Goal: Feedback & Contribution: Contribute content

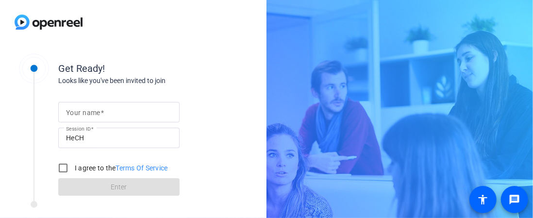
click at [106, 108] on input "Your name" at bounding box center [119, 112] width 106 height 12
click at [137, 115] on input "Your name" at bounding box center [119, 112] width 106 height 12
type input "[PERSON_NAME]"
drag, startPoint x: 59, startPoint y: 166, endPoint x: 68, endPoint y: 170, distance: 9.6
click at [59, 166] on input "I agree to the Terms Of Service" at bounding box center [62, 167] width 19 height 19
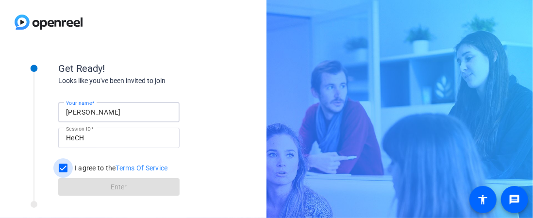
checkbox input "true"
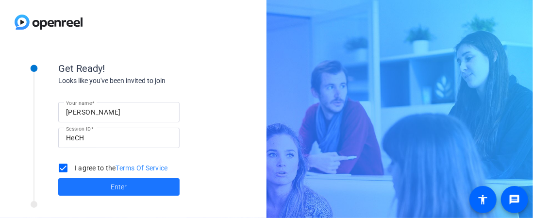
drag, startPoint x: 94, startPoint y: 184, endPoint x: 291, endPoint y: 168, distance: 198.4
click at [94, 184] on span at bounding box center [118, 186] width 121 height 23
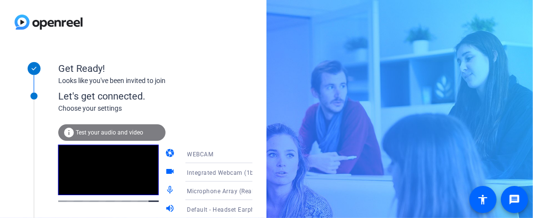
click at [256, 157] on icon at bounding box center [262, 154] width 12 height 12
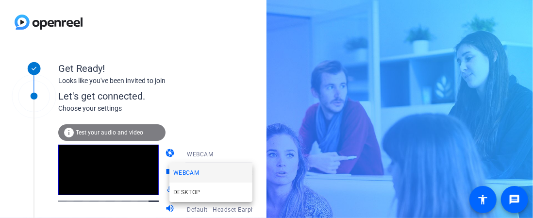
click at [241, 157] on div at bounding box center [266, 109] width 533 height 218
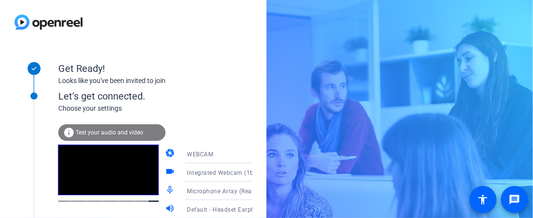
click at [256, 172] on icon at bounding box center [262, 173] width 12 height 12
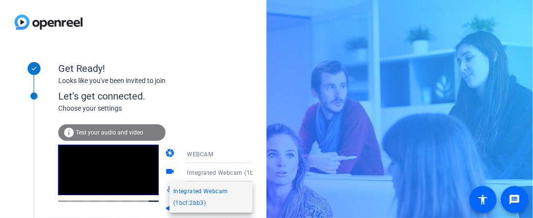
click at [242, 172] on div at bounding box center [266, 109] width 533 height 218
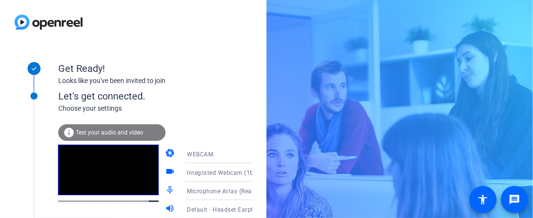
click at [256, 192] on icon at bounding box center [262, 191] width 12 height 12
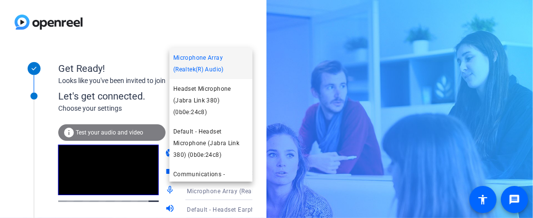
click at [247, 192] on div at bounding box center [266, 109] width 533 height 218
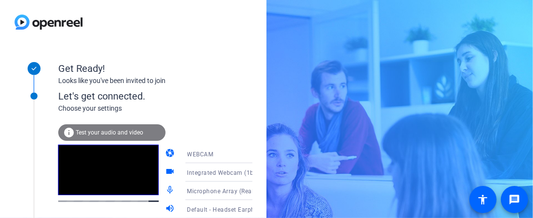
click at [105, 134] on span "Test your audio and video" at bounding box center [110, 132] width 68 height 7
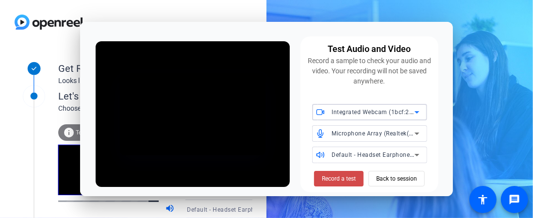
click at [339, 177] on span "Record a test" at bounding box center [339, 178] width 34 height 9
click at [392, 175] on span "Back to session" at bounding box center [396, 179] width 41 height 18
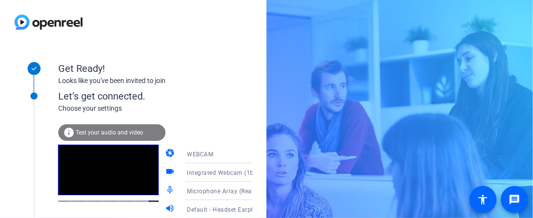
drag, startPoint x: 251, startPoint y: 41, endPoint x: 246, endPoint y: 43, distance: 5.0
click at [249, 42] on div at bounding box center [133, 22] width 267 height 44
click at [210, 192] on span "Microphone Array (Realtek(R) Audio)" at bounding box center [239, 191] width 104 height 8
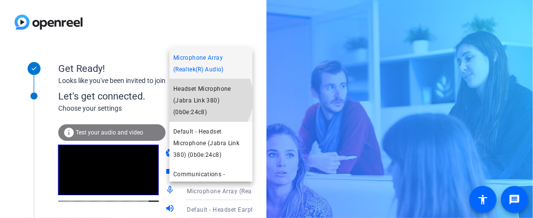
click at [201, 98] on span "Headset Microphone (Jabra Link 380) (0b0e:24c8)" at bounding box center [210, 100] width 75 height 35
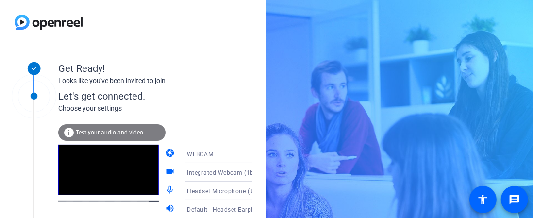
click at [103, 131] on span "Test your audio and video" at bounding box center [110, 132] width 68 height 7
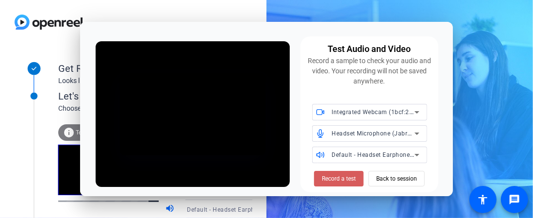
click at [327, 178] on span "Record a test" at bounding box center [339, 178] width 34 height 9
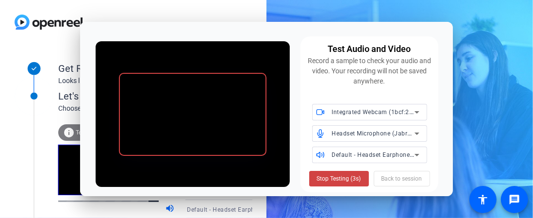
click at [327, 178] on span "Stop Testing (3s)" at bounding box center [339, 178] width 44 height 9
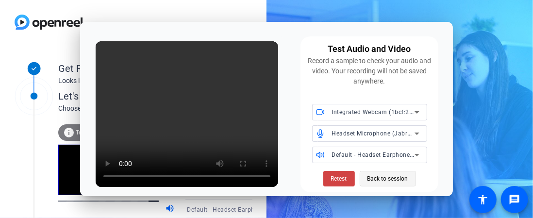
click at [382, 181] on span "Back to session" at bounding box center [388, 179] width 41 height 18
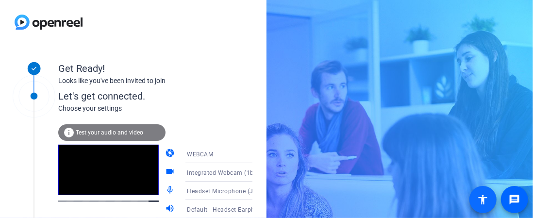
click at [421, 204] on mat-icon "accessibility" at bounding box center [483, 200] width 12 height 12
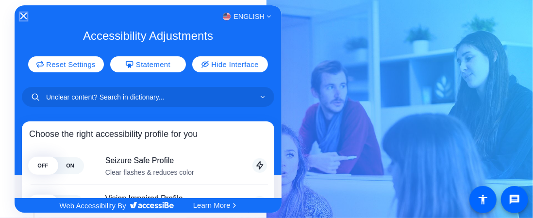
click at [25, 16] on icon "Close Accessibility Interface" at bounding box center [23, 16] width 7 height 7
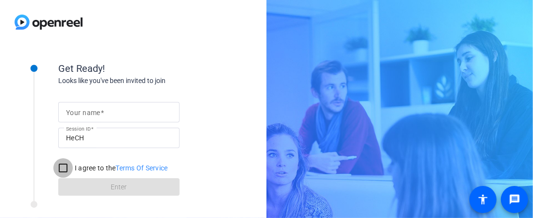
click at [62, 171] on input "I agree to the Terms Of Service" at bounding box center [62, 167] width 19 height 19
checkbox input "true"
click at [82, 113] on mat-label "Your name" at bounding box center [83, 113] width 34 height 8
click at [82, 113] on input "Your name" at bounding box center [119, 112] width 106 height 12
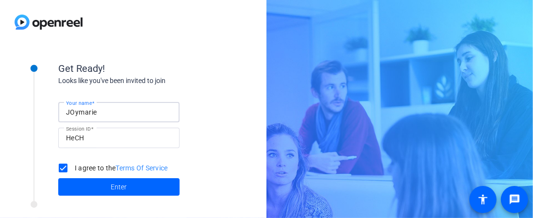
type input "[PERSON_NAME]"
click at [110, 187] on span at bounding box center [118, 186] width 121 height 23
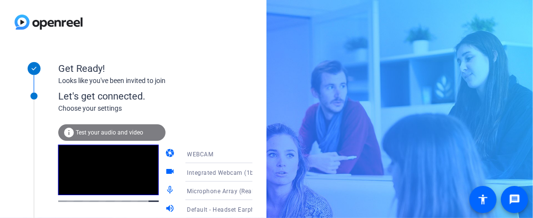
click at [236, 193] on span "Microphone Array (Realtek(R) Audio)" at bounding box center [239, 191] width 104 height 8
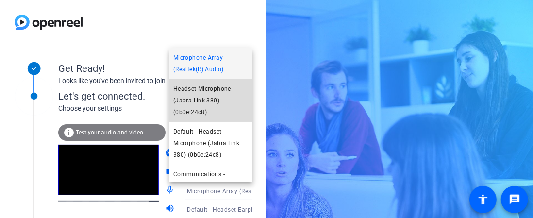
click at [221, 100] on span "Headset Microphone (Jabra Link 380) (0b0e:24c8)" at bounding box center [210, 100] width 75 height 35
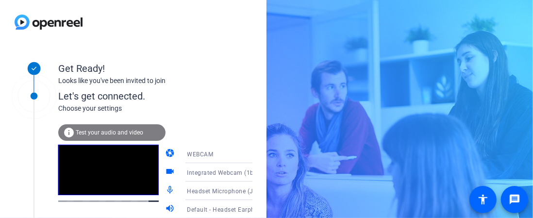
click at [256, 208] on icon at bounding box center [262, 210] width 12 height 12
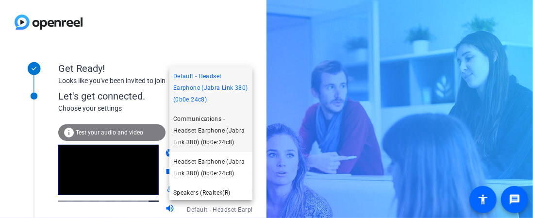
click at [211, 133] on span "Communications - Headset Earphone (Jabra Link 380) (0b0e:24c8)" at bounding box center [210, 130] width 75 height 35
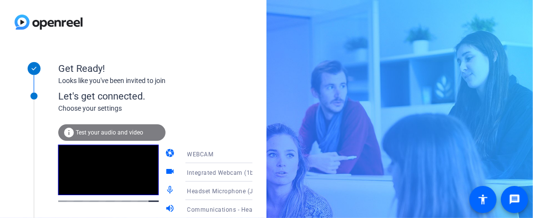
click at [228, 45] on div "Get Ready! Looks like you've been invited to join" at bounding box center [155, 65] width 194 height 43
drag, startPoint x: 33, startPoint y: 94, endPoint x: 34, endPoint y: 144, distance: 50.5
click at [34, 144] on div at bounding box center [34, 161] width 49 height 179
click at [34, 101] on div "Let's get connected. Choose your settings info Test your audio and video camera…" at bounding box center [131, 164] width 243 height 185
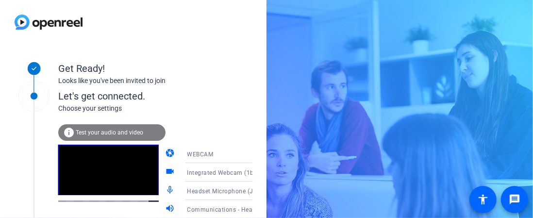
click at [34, 99] on icon at bounding box center [34, 97] width 24 height 24
click at [34, 95] on icon at bounding box center [34, 97] width 34 height 34
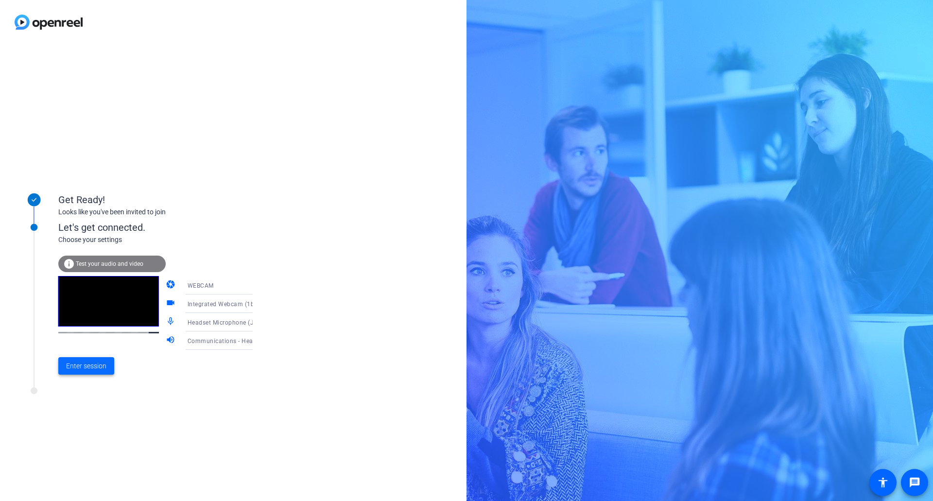
click at [97, 218] on span "Enter session" at bounding box center [86, 366] width 40 height 10
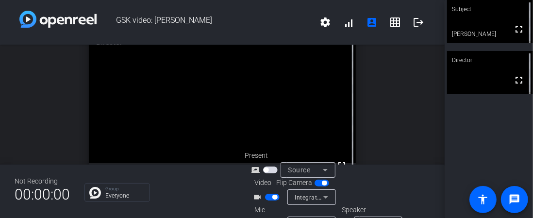
click at [317, 197] on span "Integrated Webcam (1bcf:2bb3)" at bounding box center [340, 197] width 91 height 8
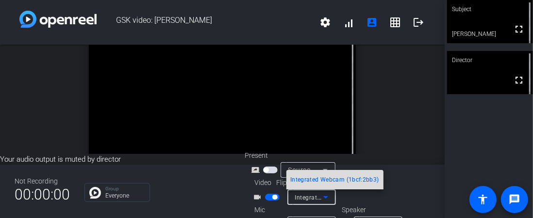
click at [326, 176] on span "Integrated Webcam (1bcf:2bb3)" at bounding box center [334, 180] width 89 height 12
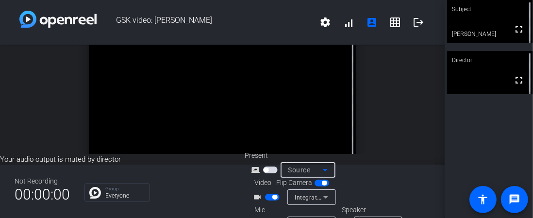
click at [317, 169] on div "Source" at bounding box center [306, 170] width 34 height 12
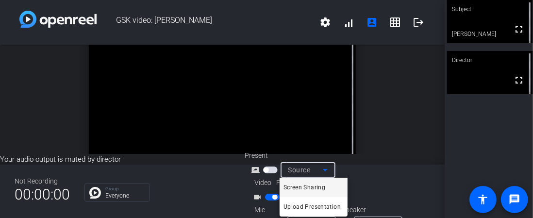
click at [365, 181] on div at bounding box center [266, 109] width 533 height 218
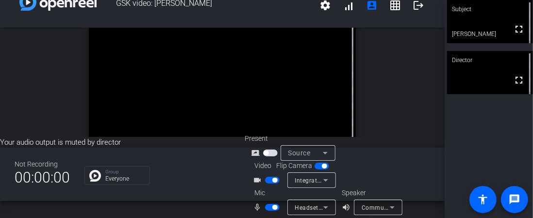
scroll to position [24, 0]
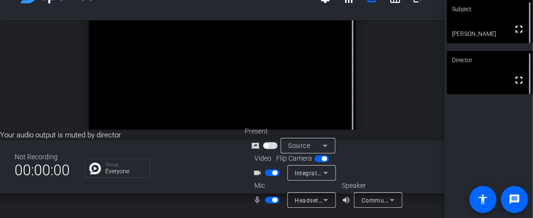
click at [319, 200] on span "Headset Microphone (Jabra Link 380) (0b0e:24c8)" at bounding box center [367, 200] width 144 height 8
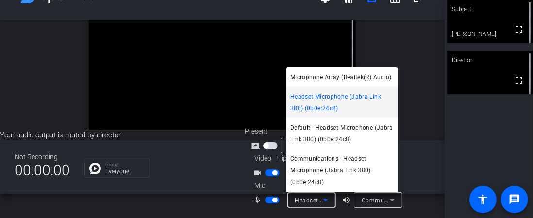
click at [320, 100] on span "Headset Microphone (Jabra Link 380) (0b0e:24c8)" at bounding box center [342, 102] width 104 height 23
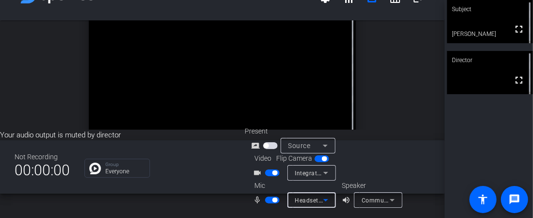
click at [372, 201] on span "Communications - Headset Earphone (Jabra Link 380) (0b0e:24c8)" at bounding box center [457, 200] width 191 height 8
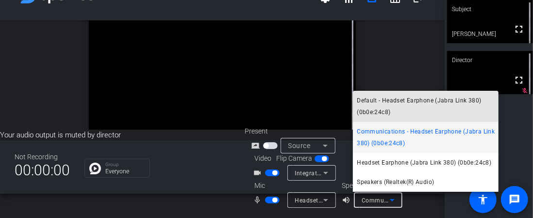
click at [381, 103] on span "Default - Headset Earphone (Jabra Link 380) (0b0e:24c8)" at bounding box center [426, 106] width 138 height 23
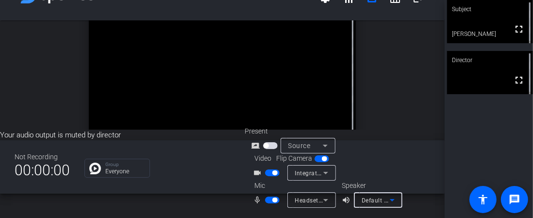
click at [364, 196] on span "Default - Headset Earphone (Jabra Link 380) (0b0e:24c8)" at bounding box center [443, 200] width 163 height 8
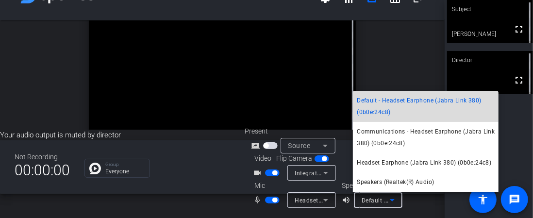
click at [383, 111] on span "Default - Headset Earphone (Jabra Link 380) (0b0e:24c8)" at bounding box center [426, 106] width 138 height 23
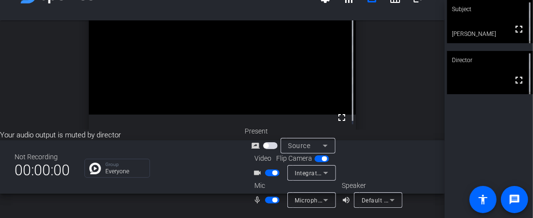
click at [322, 198] on icon at bounding box center [326, 200] width 12 height 12
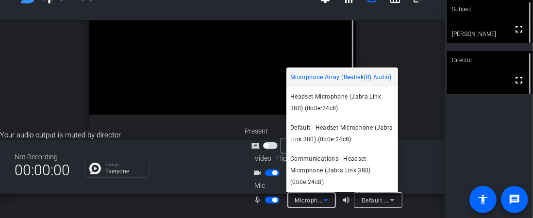
click at [270, 197] on div at bounding box center [266, 109] width 533 height 218
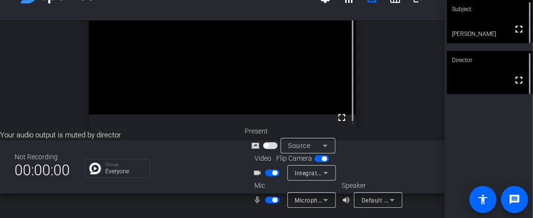
click at [269, 200] on span "button" at bounding box center [272, 200] width 15 height 7
click at [274, 200] on span "button" at bounding box center [272, 200] width 15 height 7
click at [348, 200] on mat-icon "volume_up" at bounding box center [348, 200] width 12 height 12
click at [269, 172] on span "button" at bounding box center [272, 173] width 15 height 7
click at [276, 173] on span "button" at bounding box center [272, 173] width 15 height 7
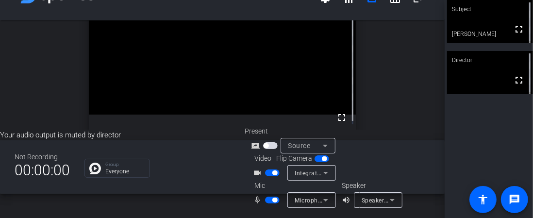
click at [315, 203] on span "Microphone Array (Realtek(R) Audio)" at bounding box center [347, 200] width 104 height 8
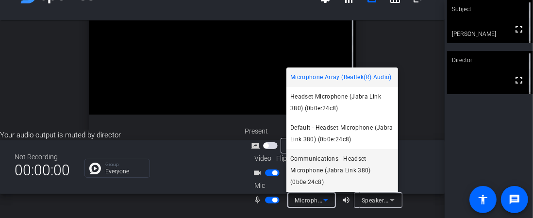
click at [313, 175] on span "Communications - Headset Microphone (Jabra Link 380) (0b0e:24c8)" at bounding box center [342, 170] width 104 height 35
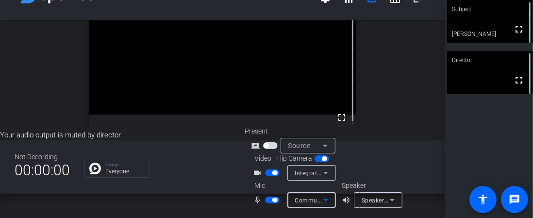
click at [318, 202] on span "Communications - Headset Microphone (Jabra Link 380) (0b0e:24c8)" at bounding box center [394, 200] width 198 height 8
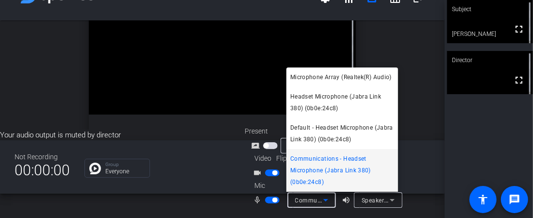
click at [369, 203] on div at bounding box center [266, 109] width 533 height 218
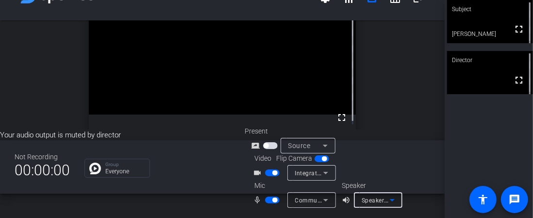
click at [369, 202] on span "Speakers (Realtek(R) Audio)" at bounding box center [401, 200] width 79 height 8
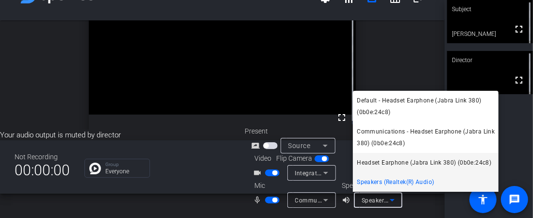
click at [375, 159] on span "Headset Earphone (Jabra Link 380) (0b0e:24c8)" at bounding box center [424, 163] width 135 height 12
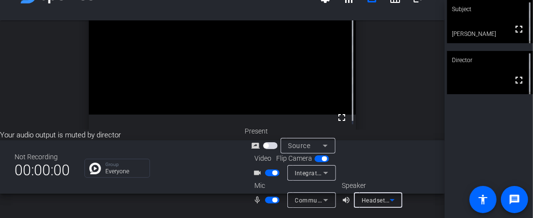
click at [375, 198] on span "Headset Earphone (Jabra Link 380) (0b0e:24c8)" at bounding box center [430, 200] width 137 height 8
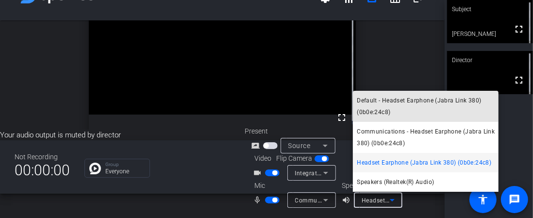
click at [379, 100] on span "Default - Headset Earphone (Jabra Link 380) (0b0e:24c8)" at bounding box center [426, 106] width 138 height 23
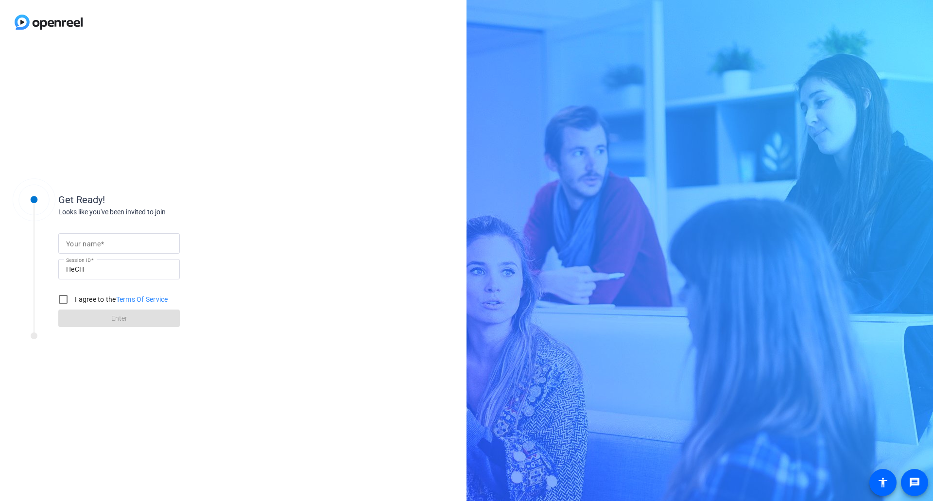
click at [87, 249] on input "Your name" at bounding box center [119, 244] width 106 height 12
type input "[PERSON_NAME]"
click at [64, 301] on input "I agree to the Terms Of Service" at bounding box center [62, 298] width 19 height 19
checkbox input "true"
click at [96, 322] on span at bounding box center [118, 317] width 121 height 23
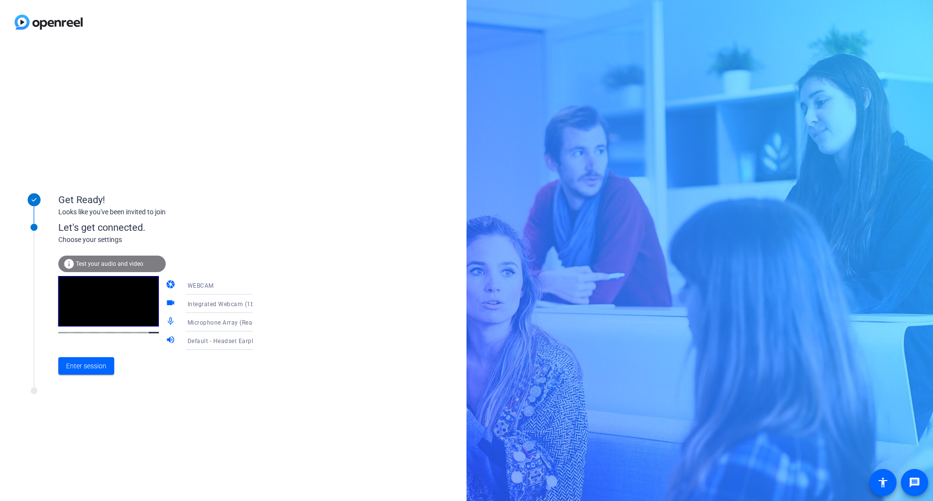
click at [88, 261] on span "Test your audio and video" at bounding box center [110, 263] width 68 height 7
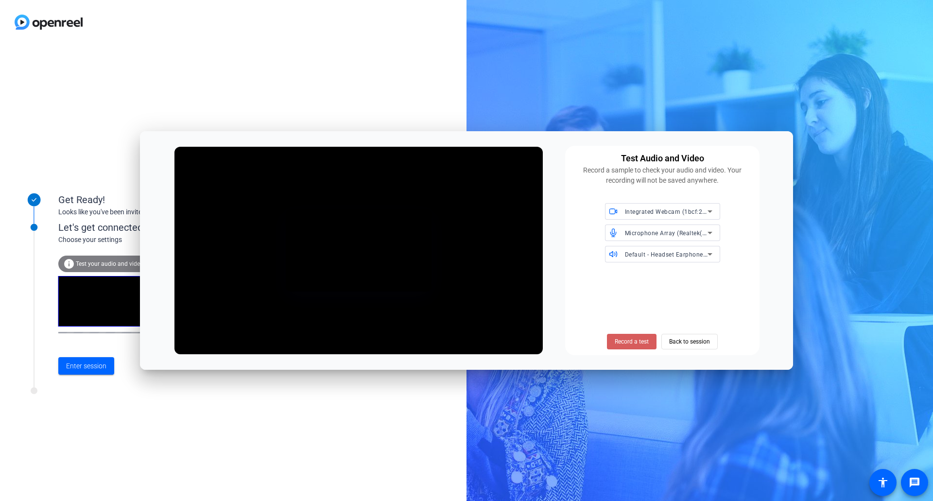
click at [639, 338] on span "Record a test" at bounding box center [631, 341] width 34 height 9
click at [662, 256] on span "Default - Headset Earphone (Jabra Link 380) (0b0e:24c8)" at bounding box center [706, 254] width 163 height 8
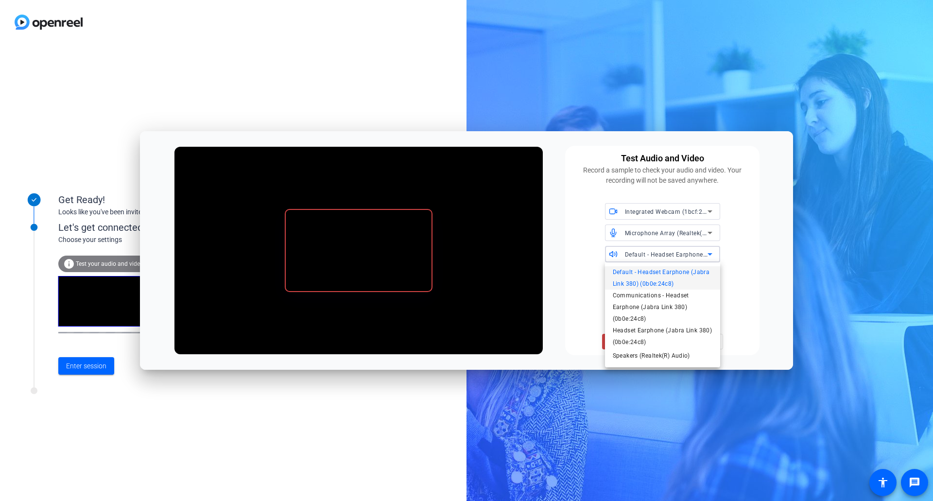
click at [670, 233] on div at bounding box center [466, 250] width 933 height 501
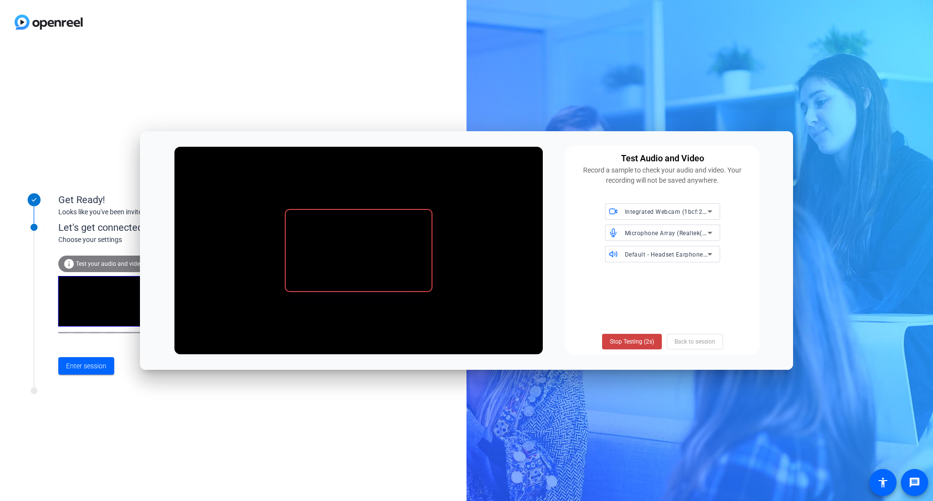
click at [668, 234] on span "Microphone Array (Realtek(R) Audio)" at bounding box center [677, 233] width 104 height 8
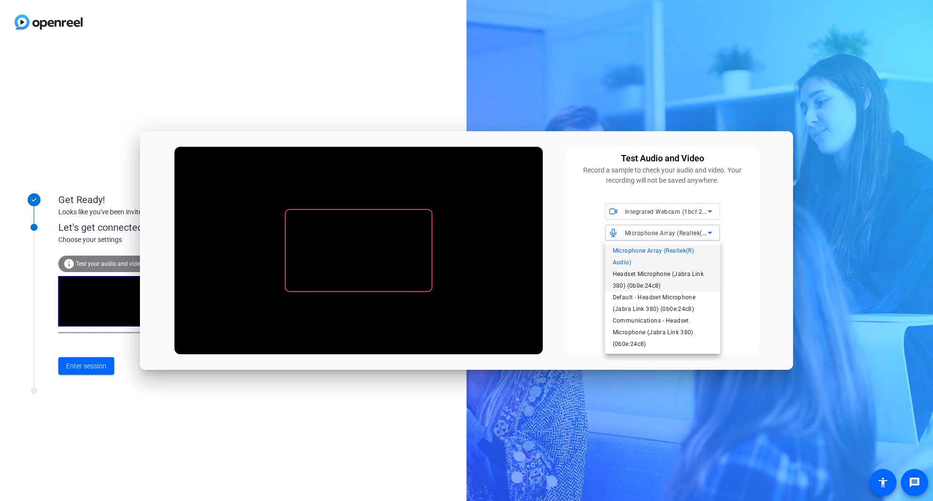
click at [663, 283] on span "Headset Microphone (Jabra Link 380) (0b0e:24c8)" at bounding box center [662, 279] width 100 height 23
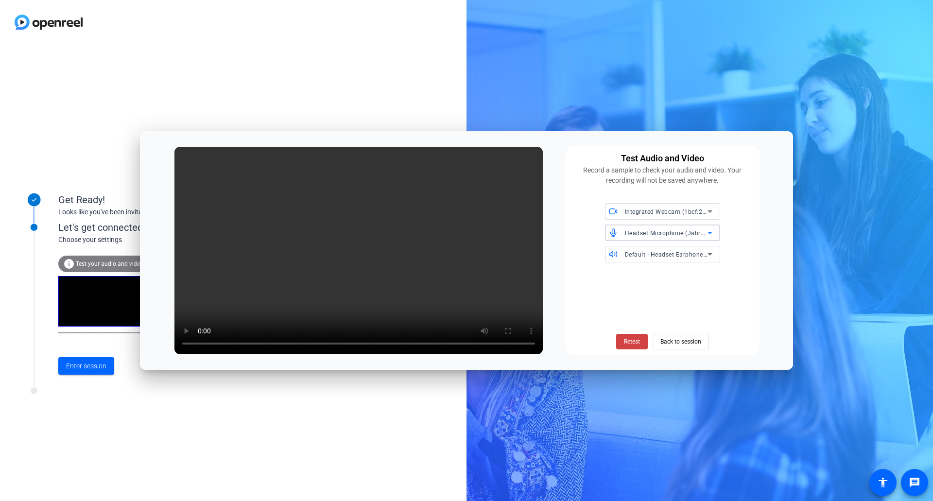
click at [649, 209] on span "Integrated Webcam (1bcf:2bb3)" at bounding box center [670, 211] width 91 height 8
click at [649, 209] on div at bounding box center [466, 250] width 933 height 501
click at [636, 338] on span "Retest" at bounding box center [632, 341] width 16 height 9
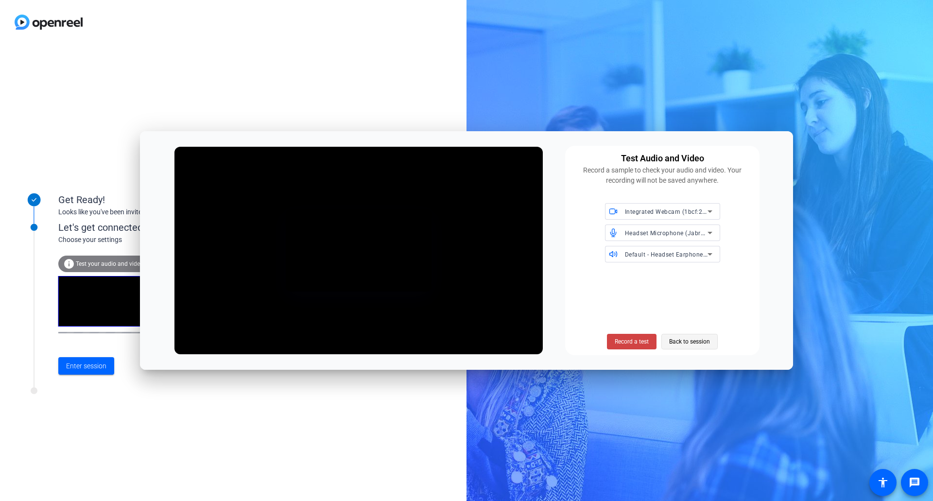
click at [689, 338] on span "Back to session" at bounding box center [689, 341] width 41 height 18
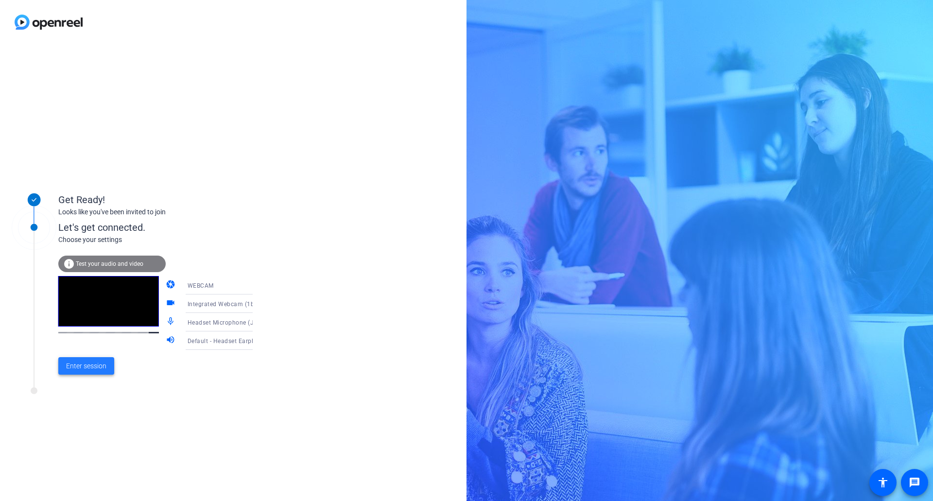
click at [97, 368] on span "Enter session" at bounding box center [86, 366] width 40 height 10
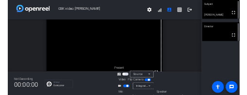
scroll to position [24, 0]
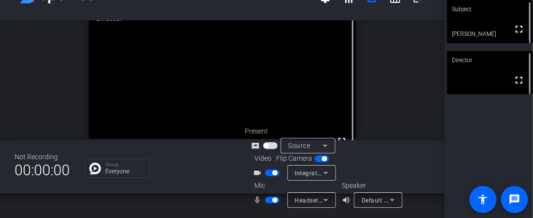
click at [314, 203] on span "Headset Microphone (Jabra Link 380) (0b0e:24c8)" at bounding box center [367, 200] width 144 height 8
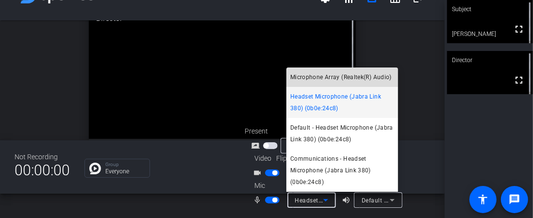
click at [315, 78] on span "Microphone Array (Realtek(R) Audio)" at bounding box center [341, 77] width 102 height 12
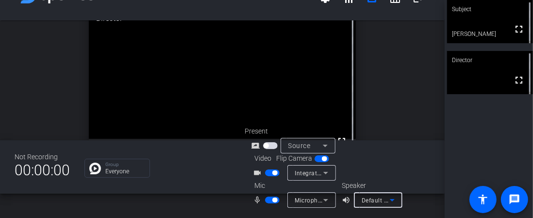
click at [375, 203] on span "Default - Headset Earphone (Jabra Link 380) (0b0e:24c8)" at bounding box center [443, 200] width 163 height 8
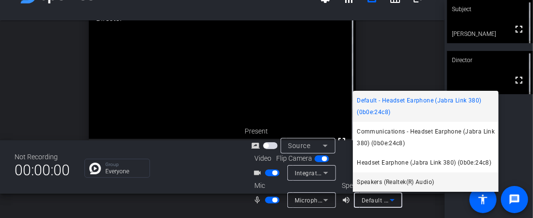
click at [376, 182] on span "Speakers (Realtek(R) Audio)" at bounding box center [395, 182] width 77 height 12
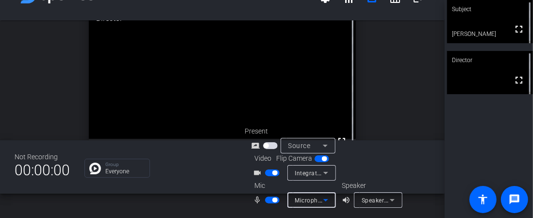
click at [311, 202] on span "Microphone Array (Realtek(R) Audio)" at bounding box center [347, 200] width 104 height 8
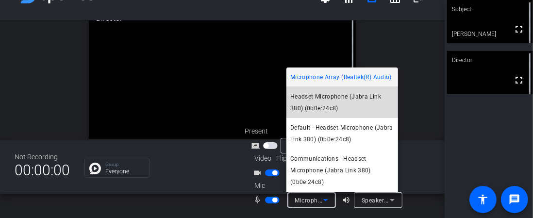
click at [320, 101] on span "Headset Microphone (Jabra Link 380) (0b0e:24c8)" at bounding box center [342, 102] width 104 height 23
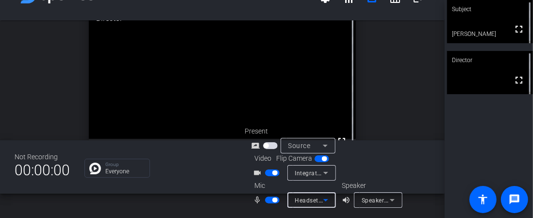
click at [369, 202] on span "Speakers (Realtek(R) Audio)" at bounding box center [401, 200] width 79 height 8
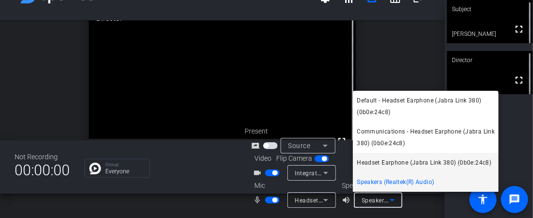
click at [384, 165] on span "Headset Earphone (Jabra Link 380) (0b0e:24c8)" at bounding box center [424, 163] width 135 height 12
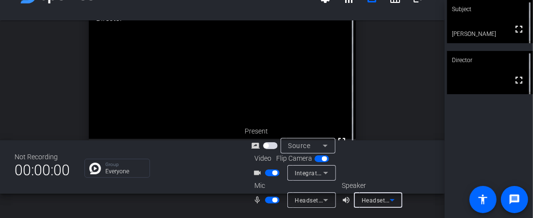
click at [324, 200] on icon at bounding box center [325, 200] width 5 height 2
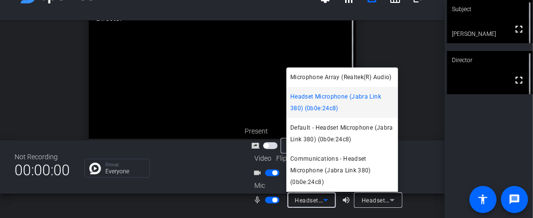
click at [414, 118] on div at bounding box center [266, 109] width 533 height 218
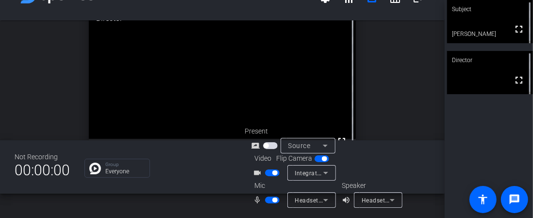
click at [327, 198] on icon at bounding box center [326, 200] width 12 height 12
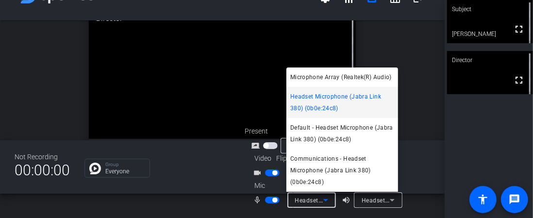
click at [327, 198] on div at bounding box center [266, 109] width 533 height 218
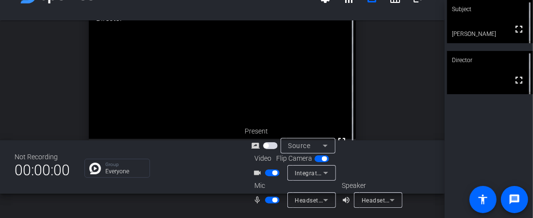
click at [392, 198] on icon at bounding box center [393, 200] width 12 height 12
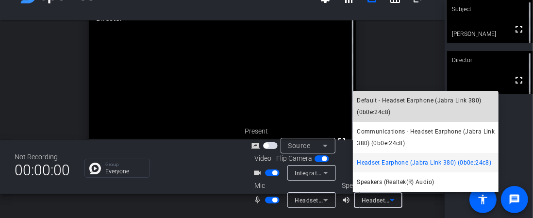
click at [384, 104] on span "Default - Headset Earphone (Jabra Link 380) (0b0e:24c8)" at bounding box center [426, 106] width 138 height 23
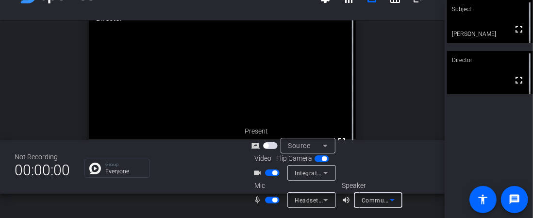
click at [369, 200] on span "Communications - Headset Earphone (Jabra Link 380) (0b0e:24c8)" at bounding box center [457, 200] width 191 height 8
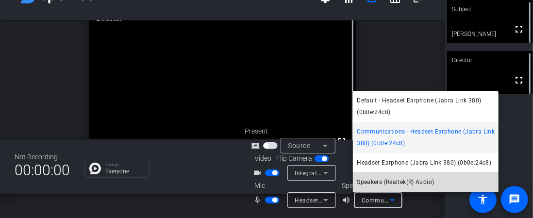
click at [378, 183] on span "Speakers (Realtek(R) Audio)" at bounding box center [395, 182] width 77 height 12
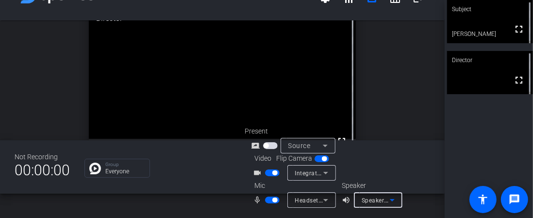
click at [375, 195] on div "Speakers (Realtek(R) Audio)" at bounding box center [376, 200] width 28 height 12
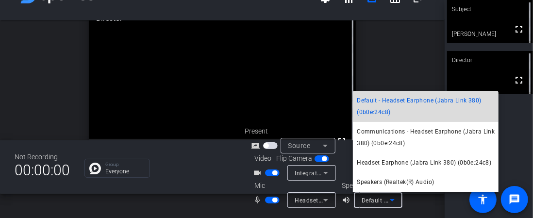
click at [379, 102] on span "Default - Headset Earphone (Jabra Link 380) (0b0e:24c8)" at bounding box center [426, 106] width 138 height 23
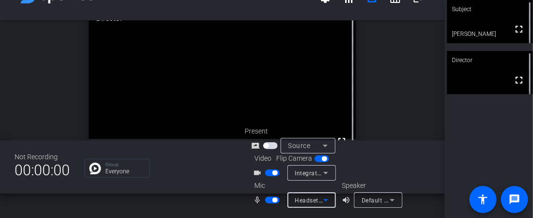
click at [317, 198] on span "Headset Microphone (Jabra Link 380) (0b0e:24c8)" at bounding box center [367, 200] width 144 height 8
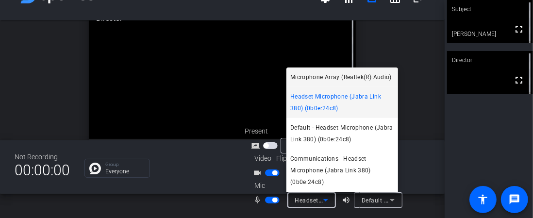
click at [322, 79] on span "Microphone Array (Realtek(R) Audio)" at bounding box center [341, 77] width 102 height 12
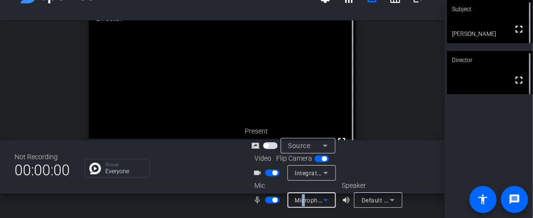
click at [303, 198] on span "Microphone Array (Realtek(R) Audio)" at bounding box center [347, 200] width 104 height 8
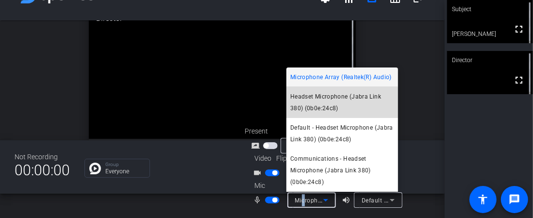
click at [314, 106] on span "Headset Microphone (Jabra Link 380) (0b0e:24c8)" at bounding box center [342, 102] width 104 height 23
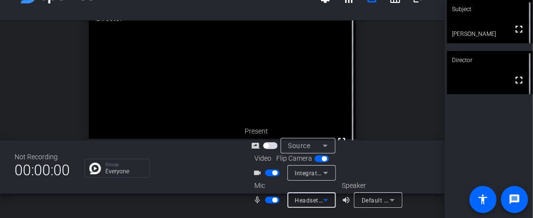
click at [311, 201] on span "Headset Microphone (Jabra Link 380) (0b0e:24c8)" at bounding box center [367, 200] width 144 height 8
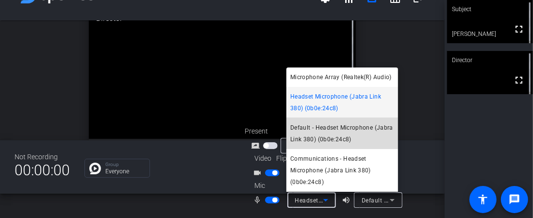
click at [314, 132] on span "Default - Headset Microphone (Jabra Link 380) (0b0e:24c8)" at bounding box center [342, 133] width 104 height 23
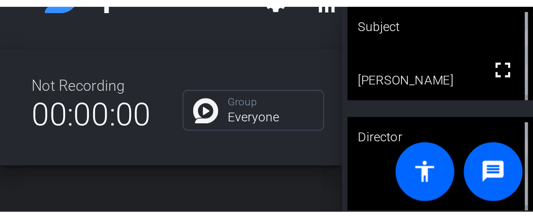
scroll to position [0, 0]
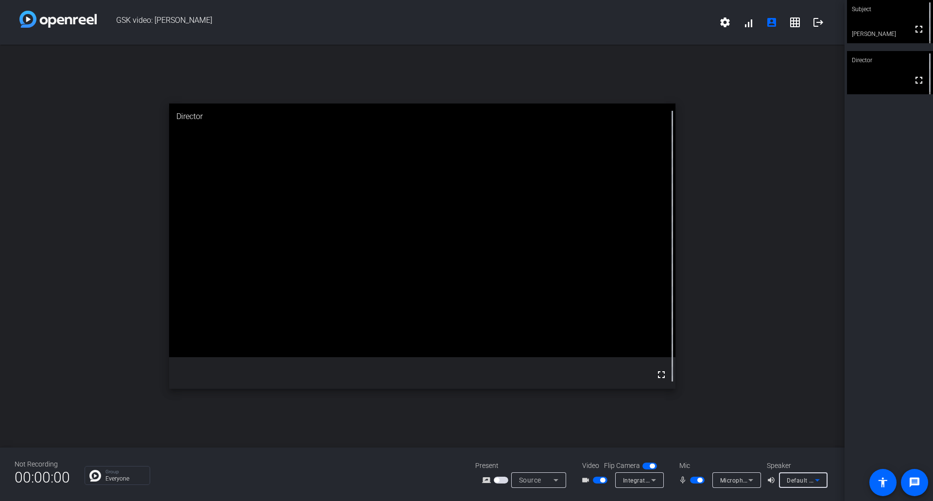
click at [805, 477] on span "Default - Headset Earphone (Jabra Link 380) (0b0e:24c8)" at bounding box center [867, 480] width 163 height 8
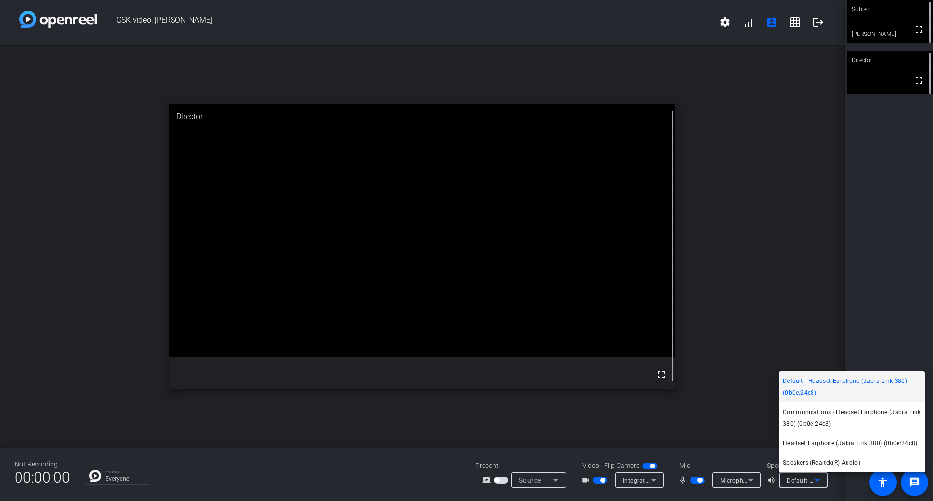
drag, startPoint x: 809, startPoint y: 460, endPoint x: 802, endPoint y: 463, distance: 7.8
click at [809, 461] on span "Speakers (Realtek(R) Audio)" at bounding box center [820, 463] width 77 height 12
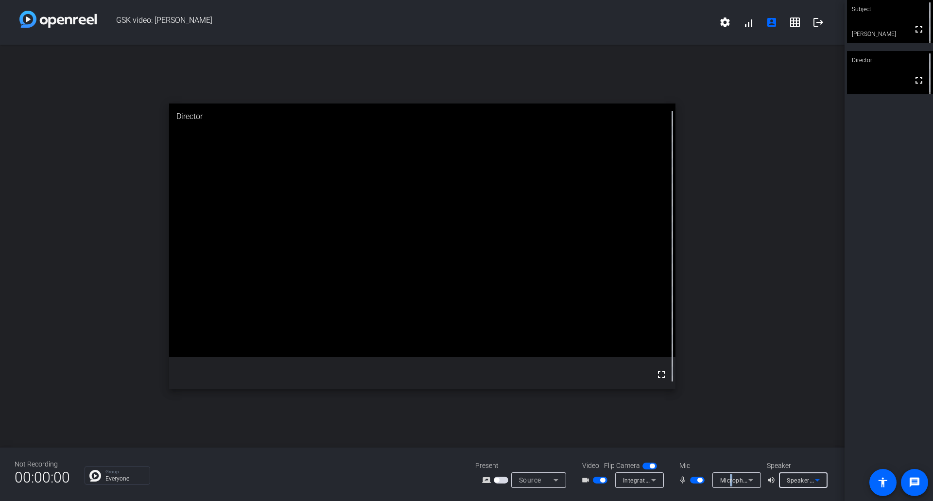
click at [731, 483] on span "Microphone Array (Realtek(R) Audio)" at bounding box center [772, 480] width 104 height 8
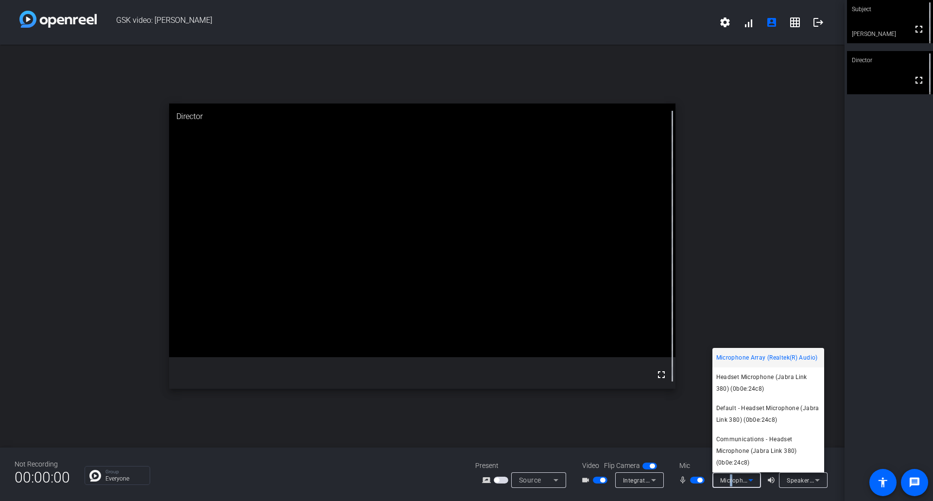
click at [737, 355] on span "Microphone Array (Realtek(R) Audio)" at bounding box center [767, 358] width 102 height 12
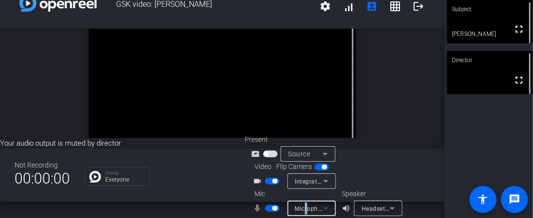
scroll to position [24, 0]
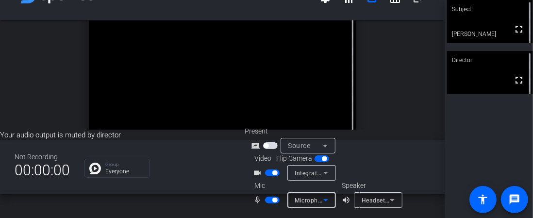
click at [315, 202] on span "Microphone Array (Realtek(R) Audio)" at bounding box center [347, 200] width 104 height 8
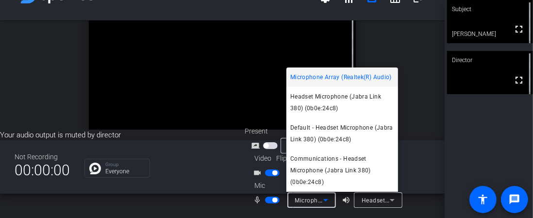
click at [365, 204] on div at bounding box center [266, 109] width 533 height 218
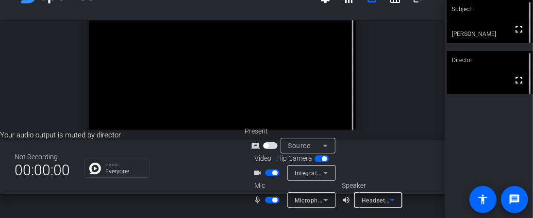
click at [369, 201] on span "Headset Earphone (Jabra Link 380) (0b0e:24c8)" at bounding box center [430, 200] width 137 height 8
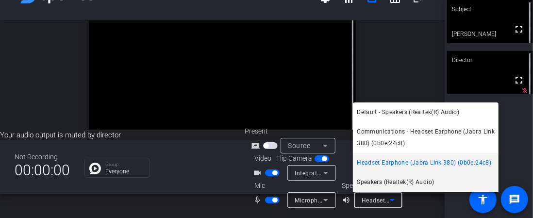
drag, startPoint x: 371, startPoint y: 111, endPoint x: 371, endPoint y: 178, distance: 67.5
click at [371, 178] on div "Default - Speakers (Realtek(R) Audio) Communications - Headset Earphone (Jabra …" at bounding box center [426, 146] width 146 height 89
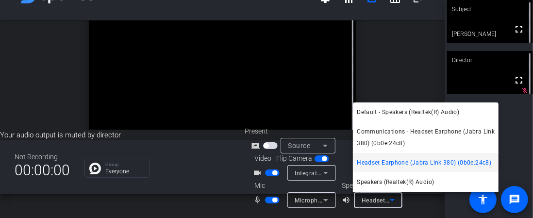
click at [371, 181] on span "Speakers (Realtek(R) Audio)" at bounding box center [395, 182] width 77 height 12
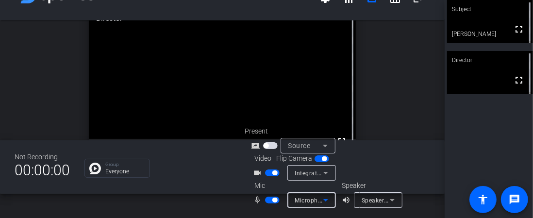
click at [309, 197] on span "Microphone Array (Realtek(R) Audio)" at bounding box center [347, 200] width 104 height 8
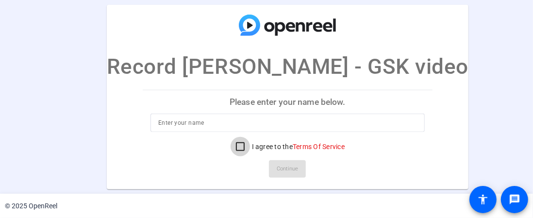
click at [231, 153] on input "I agree to the Terms Of Service" at bounding box center [240, 146] width 19 height 19
checkbox input "true"
click at [195, 127] on input at bounding box center [287, 123] width 259 height 12
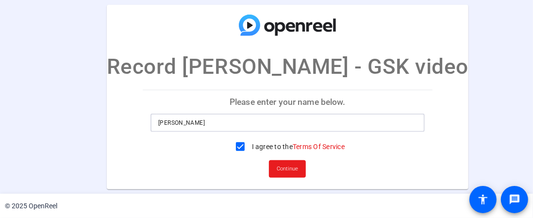
type input "[PERSON_NAME]"
click at [277, 172] on span "Continue" at bounding box center [287, 169] width 21 height 15
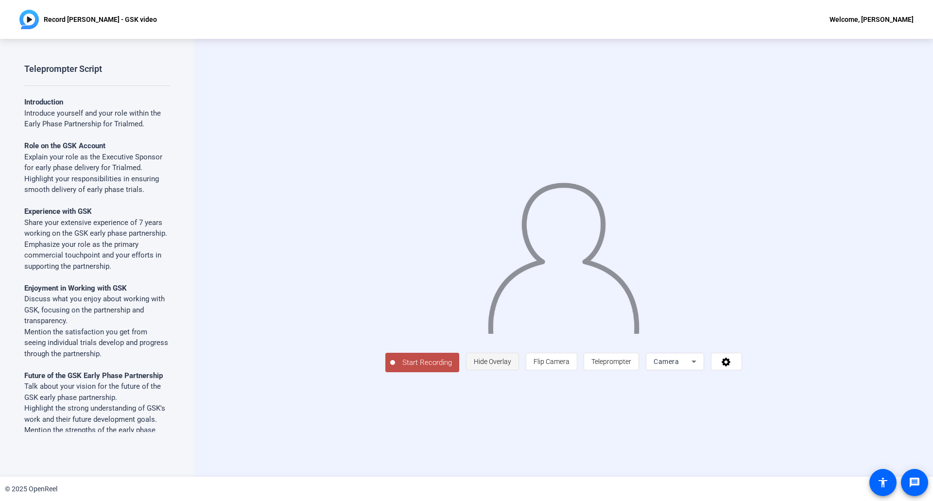
click at [511, 218] on span "Hide Overlay" at bounding box center [492, 361] width 37 height 8
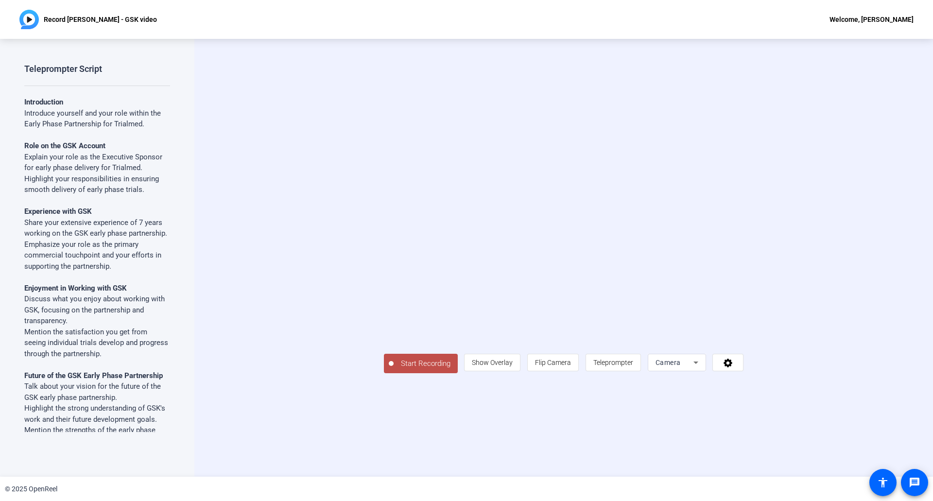
click at [533, 218] on span "Camera" at bounding box center [667, 362] width 25 height 8
click at [533, 218] on div at bounding box center [466, 250] width 933 height 501
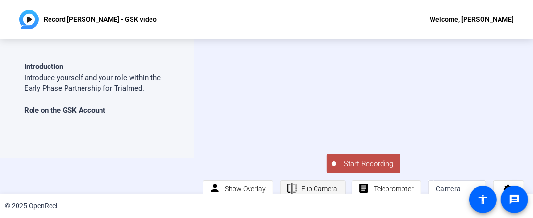
scroll to position [49, 0]
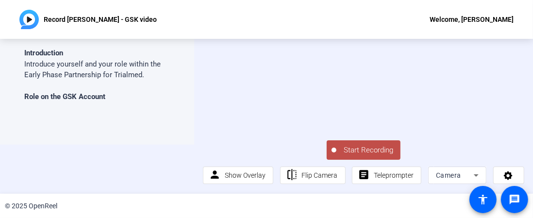
click at [365, 148] on span "Start Recording" at bounding box center [369, 150] width 64 height 11
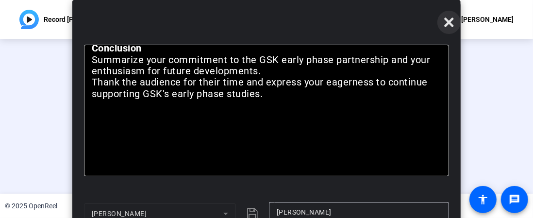
click at [450, 23] on icon at bounding box center [448, 21] width 9 height 9
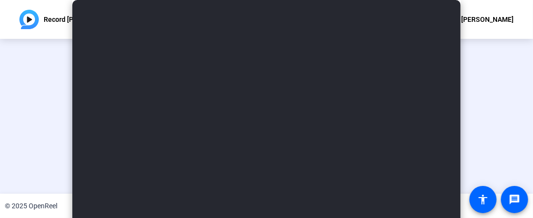
scroll to position [85, 0]
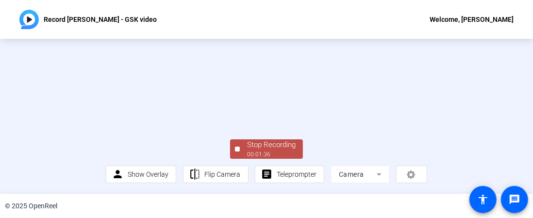
click at [279, 153] on div "00:01:36" at bounding box center [271, 154] width 49 height 9
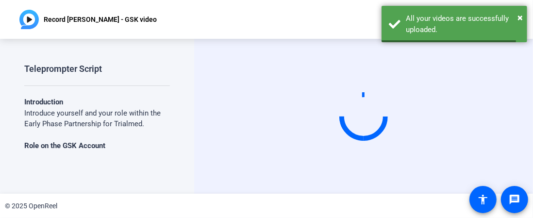
scroll to position [0, 0]
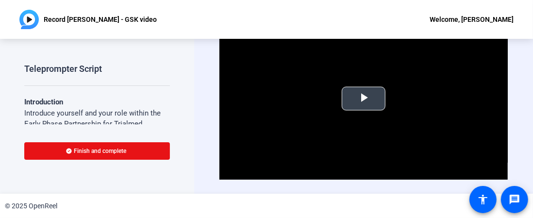
click at [364, 99] on span "Video Player" at bounding box center [364, 99] width 0 height 0
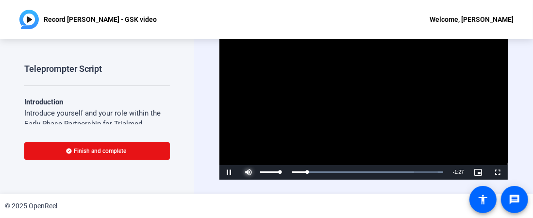
click at [244, 172] on span "Video Player" at bounding box center [248, 172] width 19 height 0
click at [248, 172] on span "Video Player" at bounding box center [248, 172] width 19 height 0
drag, startPoint x: 280, startPoint y: 173, endPoint x: 294, endPoint y: 173, distance: 14.1
click at [294, 173] on div "Pause Mute 100% Current Time 0:11 / Duration 1:36 Loaded : 100.00% 0:01 0:11 St…" at bounding box center [364, 172] width 288 height 15
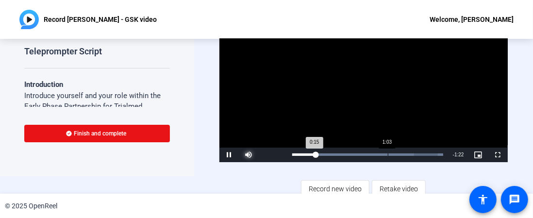
scroll to position [23, 0]
